Goal: Task Accomplishment & Management: Complete application form

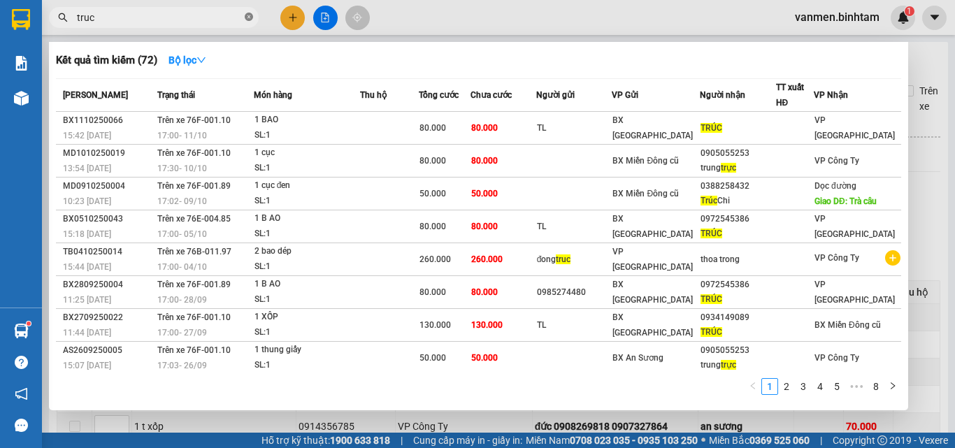
click at [248, 18] on icon "close-circle" at bounding box center [249, 17] width 8 height 8
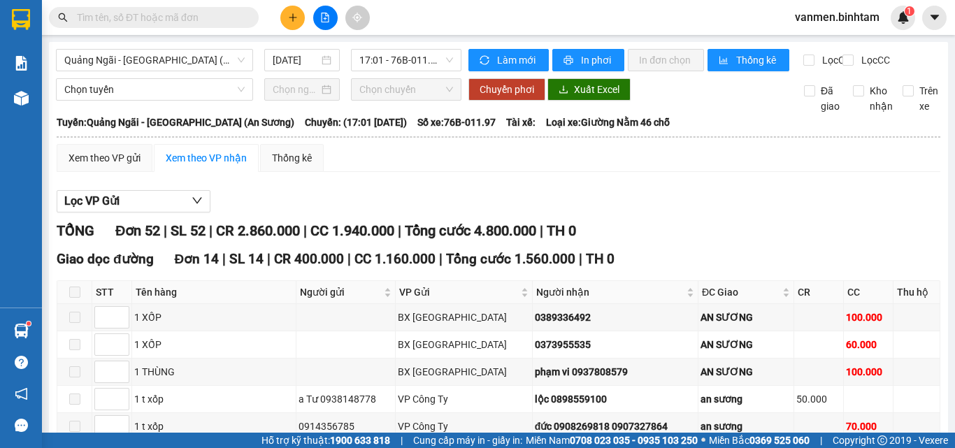
click at [291, 20] on icon "plus" at bounding box center [293, 18] width 10 height 10
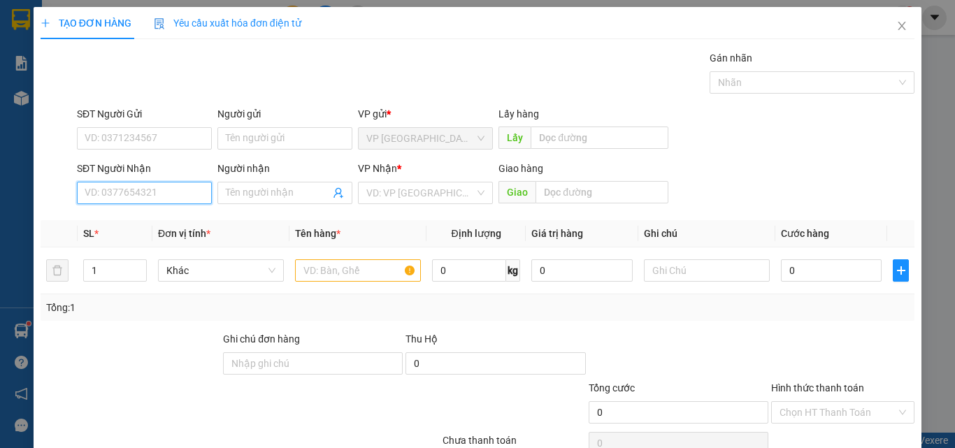
click at [143, 196] on input "SĐT Người Nhận" at bounding box center [144, 193] width 135 height 22
type input "0353028355"
click at [138, 219] on div "0353028355 - CHI HIEP" at bounding box center [143, 220] width 117 height 15
type input "CHI HIEP"
type input "50.000"
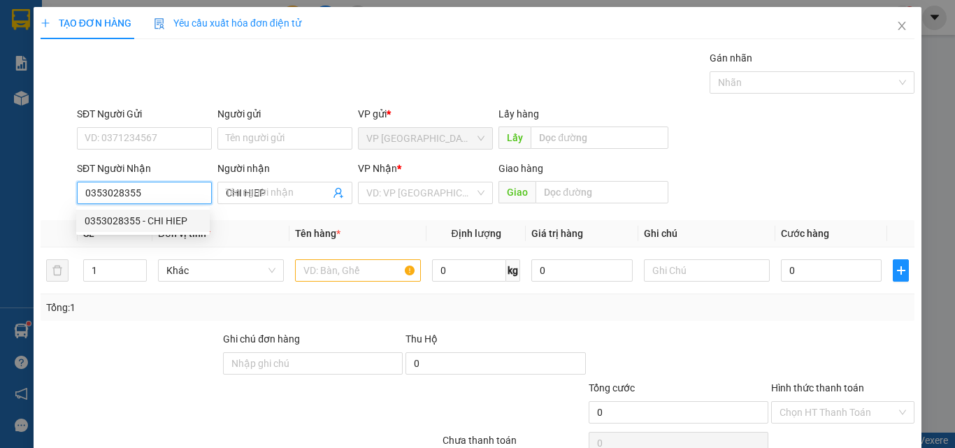
type input "50.000"
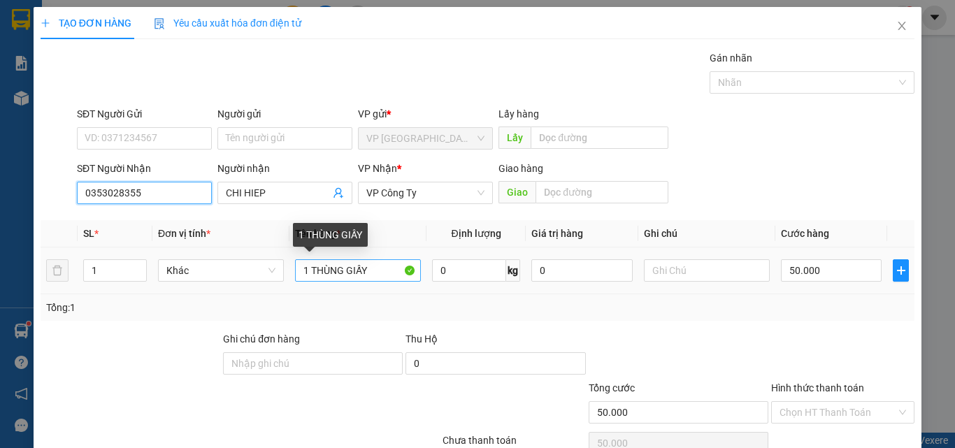
type input "0353028355"
click at [369, 269] on input "1 THÙNG GIẤY" at bounding box center [358, 270] width 126 height 22
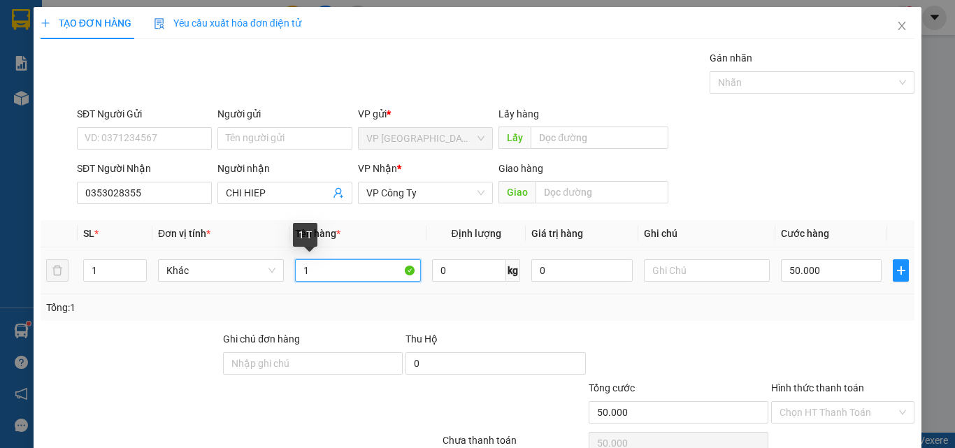
type input "1"
type input "2 thung giay nhỏ"
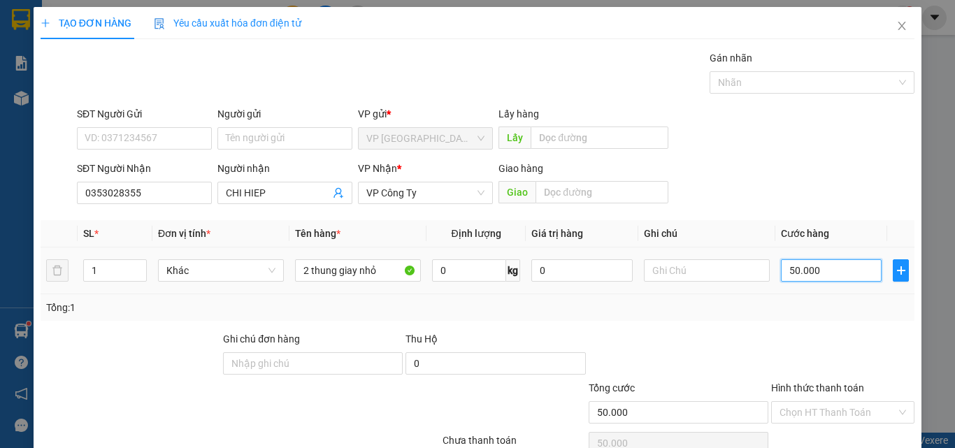
click at [818, 277] on input "50.000" at bounding box center [831, 270] width 101 height 22
type input "0"
click at [781, 265] on input "0" at bounding box center [831, 270] width 101 height 22
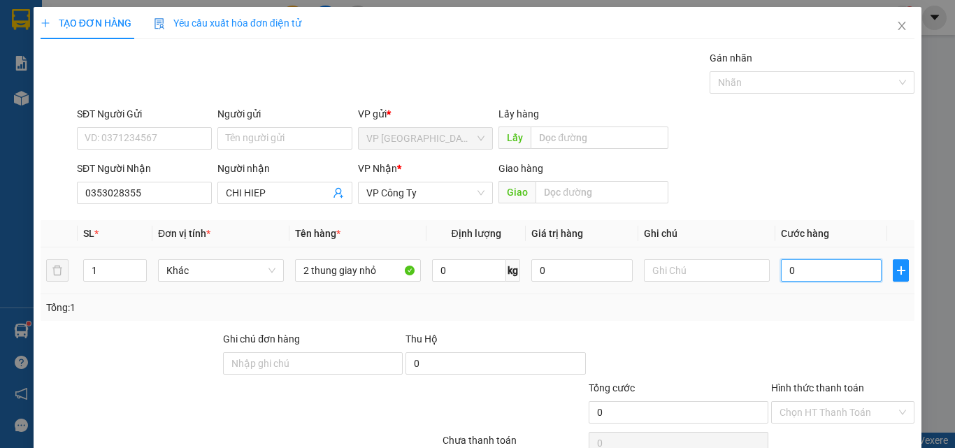
type input "10"
type input "100"
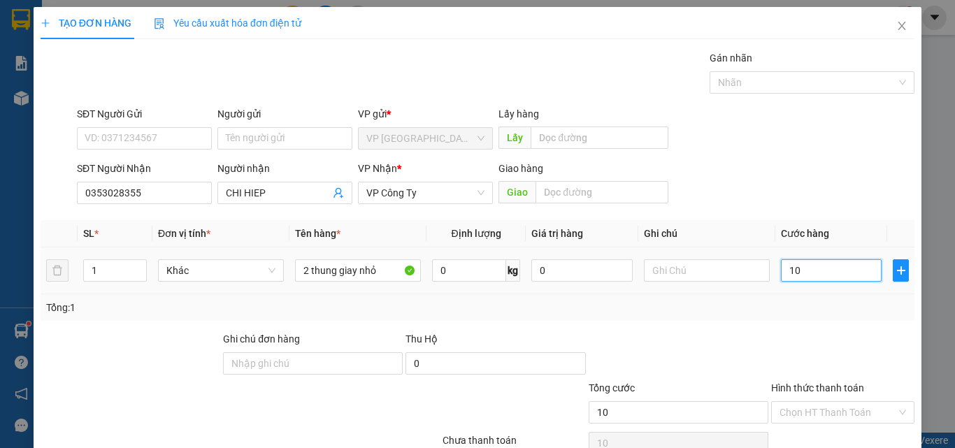
type input "100"
type input "1.000"
type input "10.000"
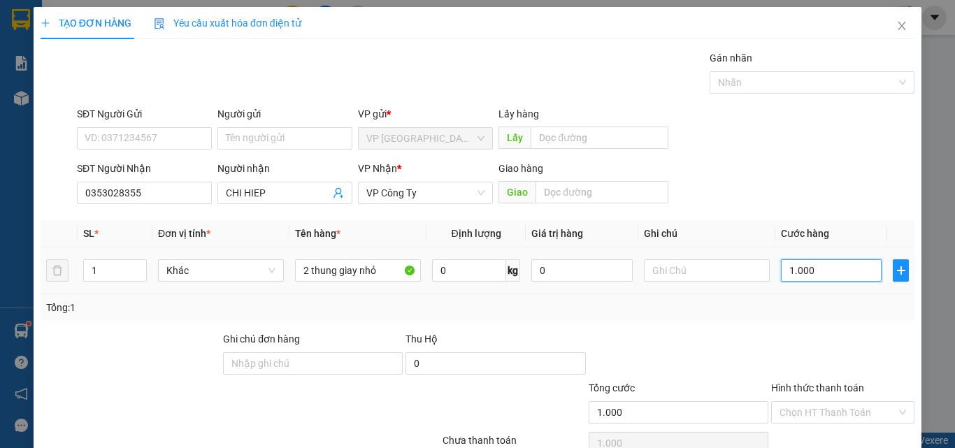
type input "10.000"
type input "100.000"
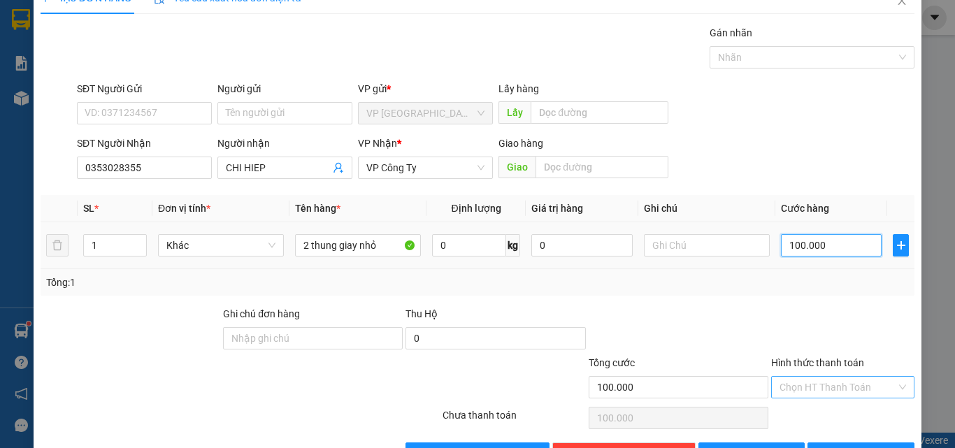
scroll to position [69, 0]
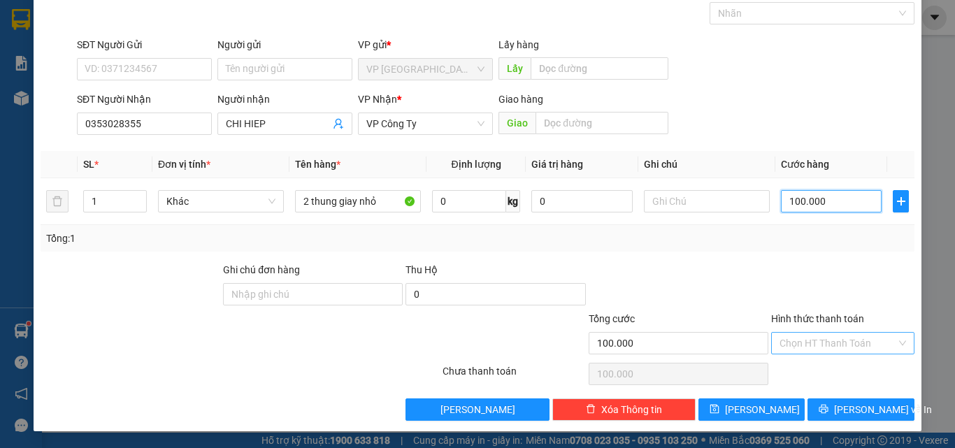
type input "100.000"
click at [831, 341] on input "Hình thức thanh toán" at bounding box center [838, 343] width 117 height 21
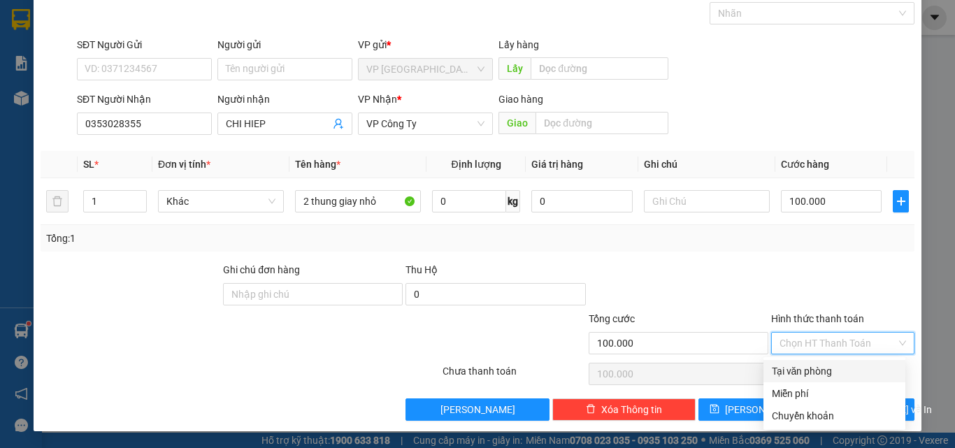
click at [820, 373] on div "Tại văn phòng" at bounding box center [834, 371] width 125 height 15
type input "0"
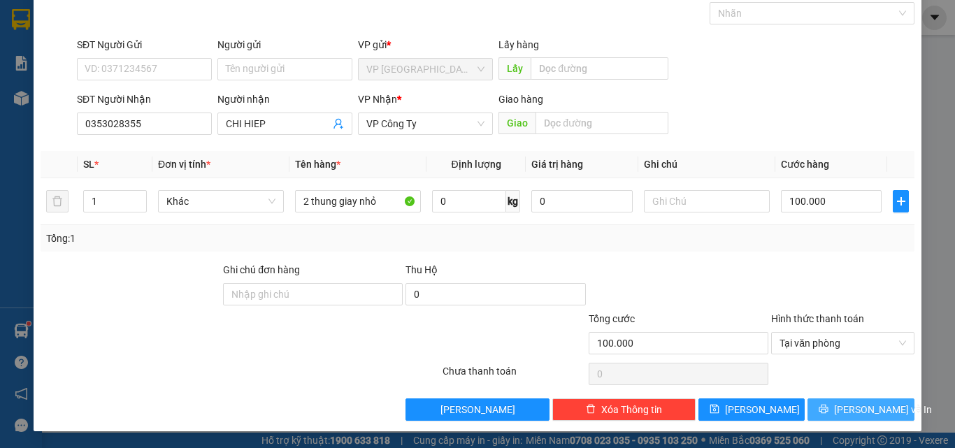
click at [838, 410] on button "[PERSON_NAME] và In" at bounding box center [861, 410] width 107 height 22
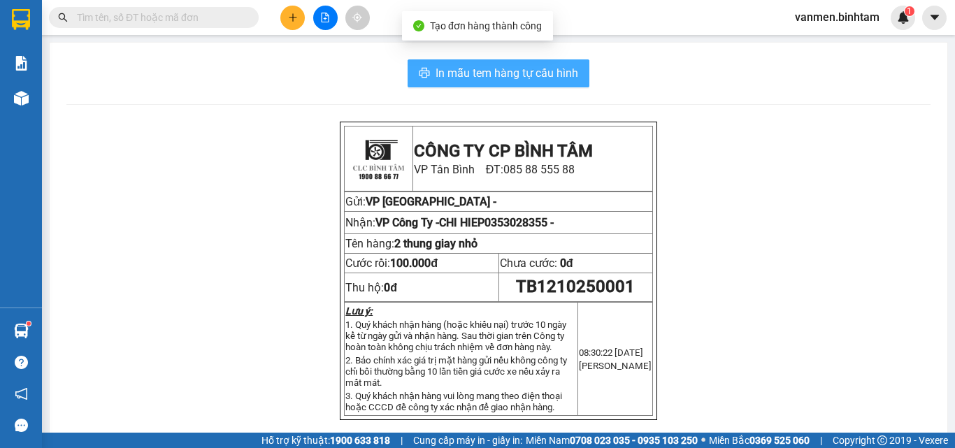
click at [499, 67] on span "In mẫu tem hàng tự cấu hình" at bounding box center [507, 72] width 143 height 17
